Goal: Task Accomplishment & Management: Manage account settings

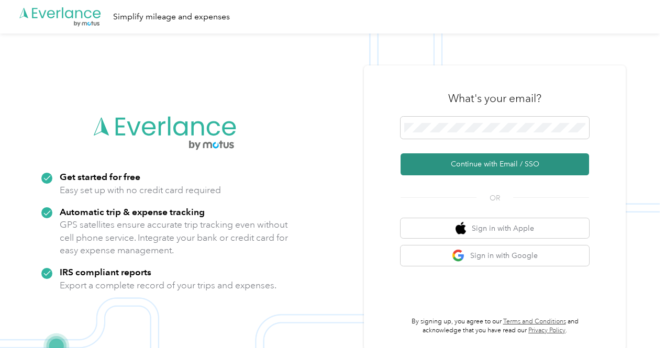
click at [484, 163] on button "Continue with Email / SSO" at bounding box center [495, 165] width 189 height 22
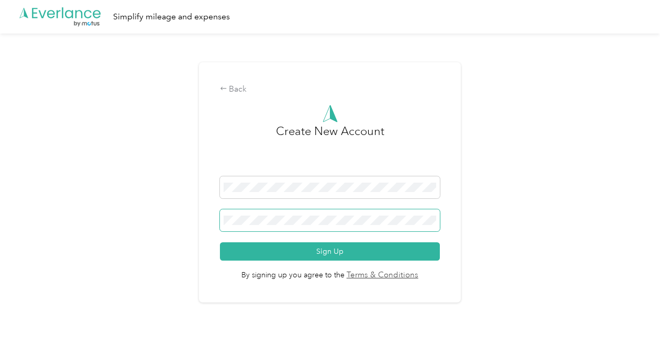
click at [220, 243] on button "Sign Up" at bounding box center [330, 252] width 220 height 18
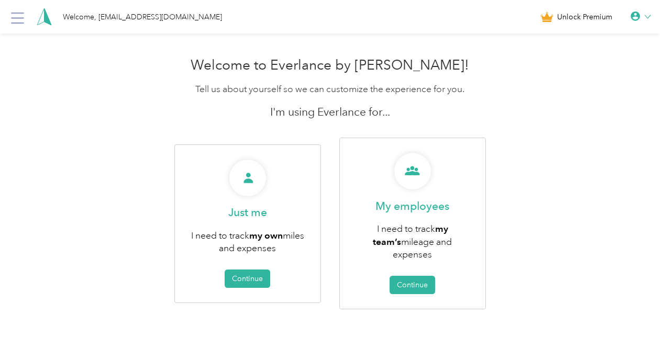
click at [648, 16] on div at bounding box center [641, 17] width 20 height 10
click at [53, 58] on div "Welcome to Everlance by [PERSON_NAME]! Tell us about yourself so we can customi…" at bounding box center [330, 206] width 660 height 309
click at [651, 14] on icon at bounding box center [648, 17] width 6 height 6
click at [569, 81] on div "Logout" at bounding box center [605, 75] width 117 height 22
